Goal: Task Accomplishment & Management: Complete application form

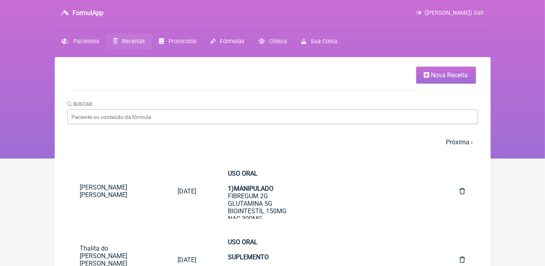
click at [136, 40] on span "Receitas" at bounding box center [133, 41] width 23 height 7
click at [450, 72] on span "Nova Receita" at bounding box center [449, 75] width 37 height 8
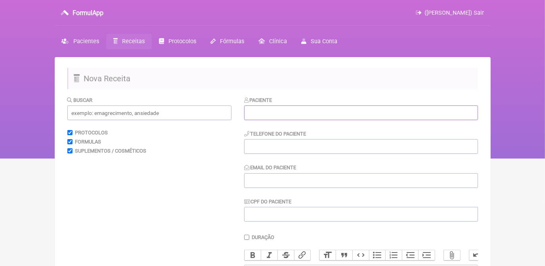
click at [321, 111] on input "text" at bounding box center [361, 112] width 234 height 15
paste input "[PERSON_NAME] Desenho [PERSON_NAME] [PERSON_NAME]"
type input "[PERSON_NAME] Desenho [PERSON_NAME] [PERSON_NAME]"
click at [341, 151] on input "tel" at bounding box center [361, 146] width 234 height 15
paste input "21973546289"
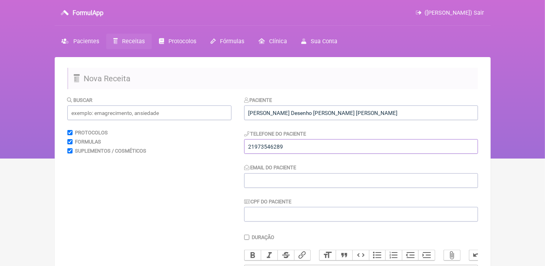
type input "21973546289"
click at [306, 179] on input "Email do Paciente" at bounding box center [361, 180] width 234 height 15
paste input "[EMAIL_ADDRESS][DOMAIN_NAME]"
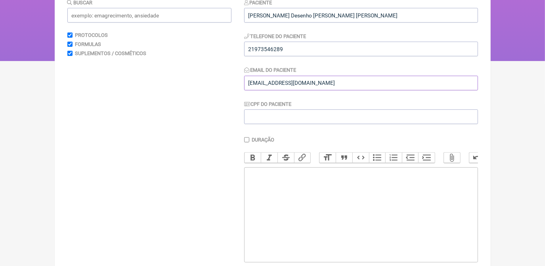
scroll to position [108, 0]
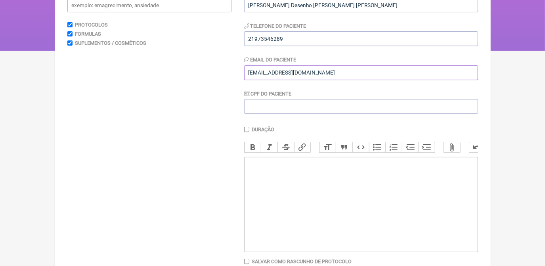
type input "[EMAIL_ADDRESS][DOMAIN_NAME]"
click at [265, 193] on trix-editor at bounding box center [361, 204] width 234 height 95
click at [271, 190] on div "USO ORAL MANIPULADO 1 VIT D 10000 UI" at bounding box center [360, 175] width 225 height 30
click at [265, 190] on div "USO ORAL MANIPULADO 1 VIT D 10.000 UI" at bounding box center [360, 175] width 225 height 30
click at [265, 202] on trix-editor "USO ORAL MANIPULADO 1 VIT D3 10.000 UI" at bounding box center [361, 204] width 234 height 95
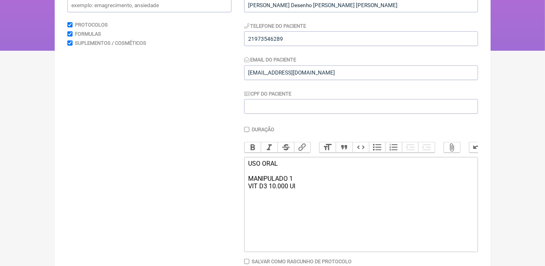
click at [298, 188] on div "USO ORAL MANIPULADO 1 VIT D3 10.000 UI" at bounding box center [360, 175] width 225 height 30
click at [302, 190] on div "USO ORAL MANIPULADO 1 VIT D3 10.000 UI" at bounding box center [360, 175] width 225 height 30
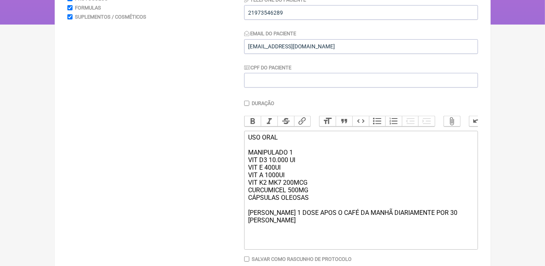
scroll to position [145, 0]
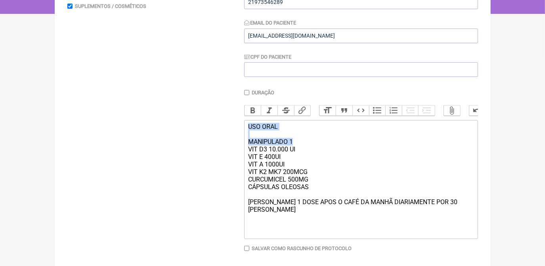
drag, startPoint x: 247, startPoint y: 133, endPoint x: 298, endPoint y: 149, distance: 54.0
click at [298, 149] on trix-editor "USO ORAL MANIPULADO 1 VIT D3 10.000 UI VIT E 400UI VIT A 1000UI VIT K2 MK7 200M…" at bounding box center [361, 179] width 234 height 119
click at [255, 110] on button "Bold" at bounding box center [252, 110] width 17 height 10
click at [453, 213] on div "USO ORAL MANIPULADO 1 VIT D3 10.000 UI VIT E 400UI VIT A 1000UI VIT K2 MK7 200M…" at bounding box center [360, 179] width 225 height 113
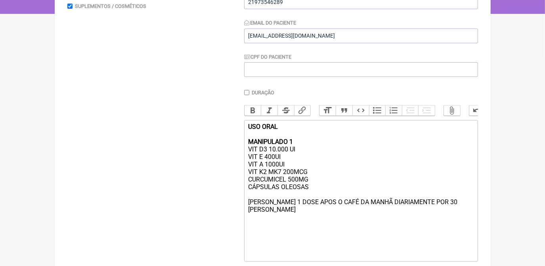
type trix-editor "<div><strong>USO ORAL<br><br>MANIPULADO 1</strong><br>VIT D3 10.000 UI<br>VIT E…"
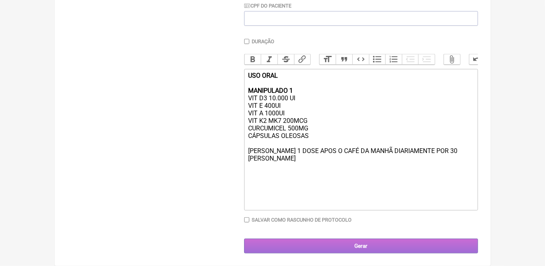
click at [403, 249] on input "Gerar" at bounding box center [361, 246] width 234 height 15
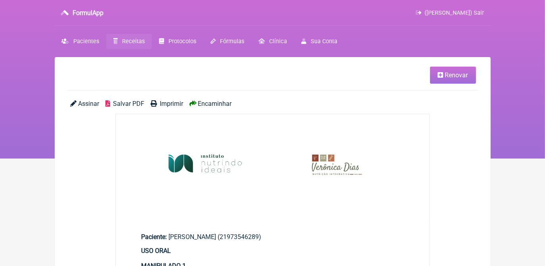
click at [438, 73] on icon at bounding box center [441, 75] width 6 height 6
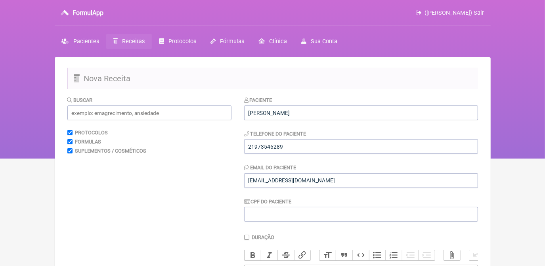
scroll to position [198, 0]
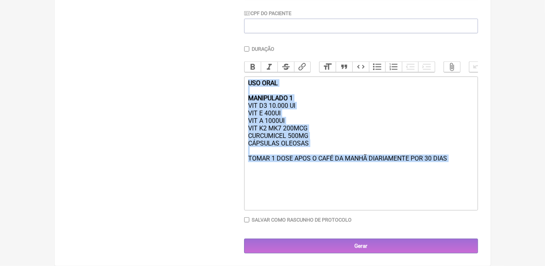
drag, startPoint x: 248, startPoint y: 80, endPoint x: 450, endPoint y: 167, distance: 220.6
click at [450, 167] on trix-editor "USO ORAL MANIPULADO 1 VIT D3 10.000 UI VIT E 400UI VIT A 1000UI VIT K2 MK7 200M…" at bounding box center [361, 143] width 234 height 134
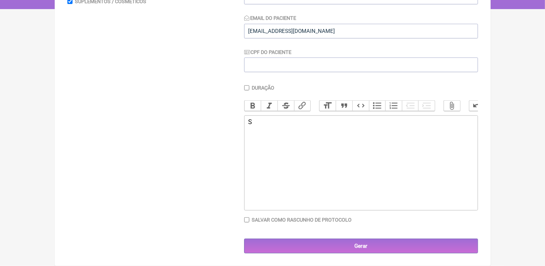
scroll to position [155, 0]
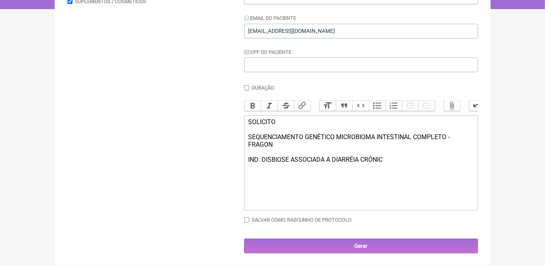
type trix-editor "<div>SOLICITO<br><br>SEQUENCIAMENTO GENÉTICO MICROBIOMA INTESTINAL COMPLETO - F…"
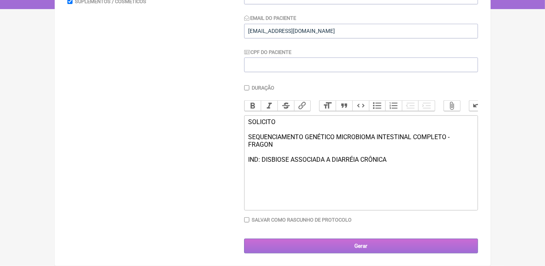
click at [412, 250] on input "Gerar" at bounding box center [361, 246] width 234 height 15
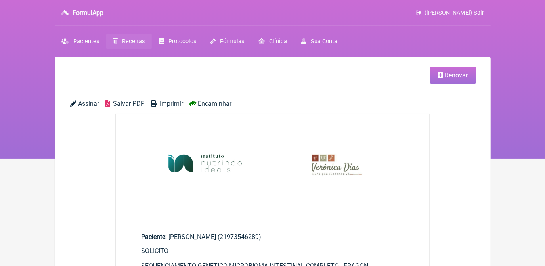
click at [126, 107] on span "Salvar PDF" at bounding box center [128, 104] width 31 height 8
click at [130, 40] on span "Receitas" at bounding box center [133, 41] width 23 height 7
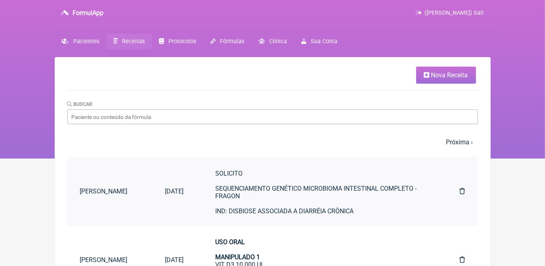
scroll to position [36, 0]
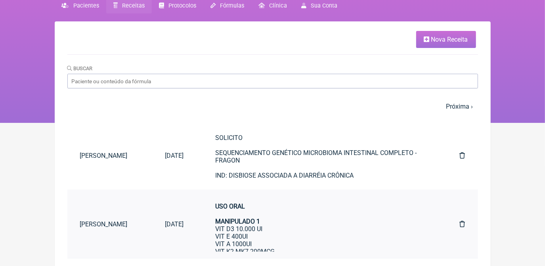
click at [241, 229] on div "USO ORAL MANIPULADO 1 VIT D3 10.000 UI VIT E 400UI VIT A 1000UI VIT K2 MK7 200M…" at bounding box center [321, 266] width 212 height 128
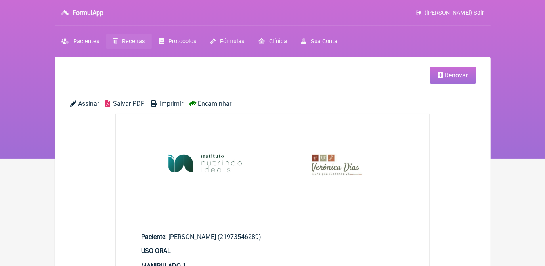
click at [135, 105] on span "Salvar PDF" at bounding box center [128, 104] width 31 height 8
click at [454, 79] on link "Renovar" at bounding box center [453, 75] width 46 height 17
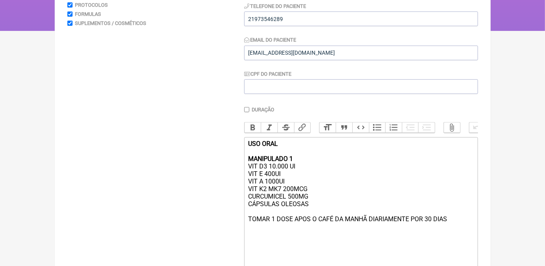
scroll to position [144, 0]
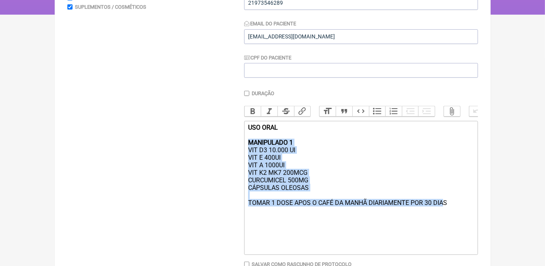
drag, startPoint x: 248, startPoint y: 147, endPoint x: 444, endPoint y: 213, distance: 206.4
click at [444, 213] on trix-editor "USO ORAL MANIPULADO 1 VIT D3 10.000 UI VIT E 400UI VIT A 1000UI VIT K2 MK7 200M…" at bounding box center [361, 188] width 234 height 134
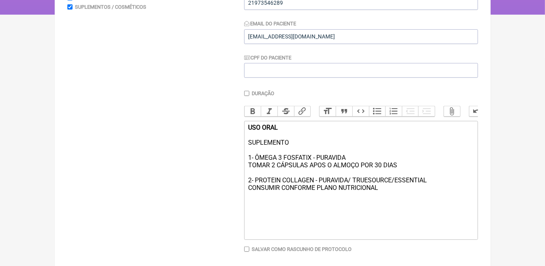
type trix-editor "<div><strong>USO ORAL<br><br></strong>SUPLEMENTO<br><br>1- ÔMEGA 3 FOSFATIX - P…"
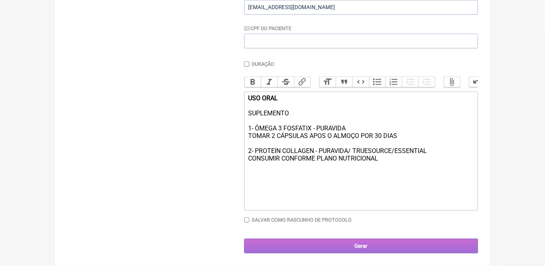
scroll to position [182, 0]
click at [368, 248] on input "Gerar" at bounding box center [361, 246] width 234 height 15
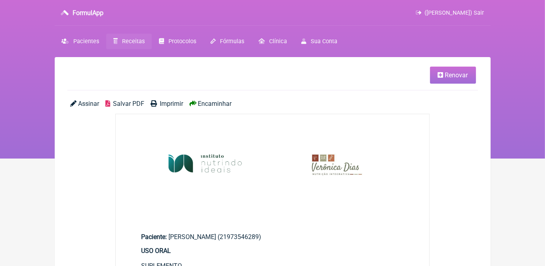
click at [124, 100] on span "Salvar PDF" at bounding box center [128, 104] width 31 height 8
